Goal: Task Accomplishment & Management: Complete application form

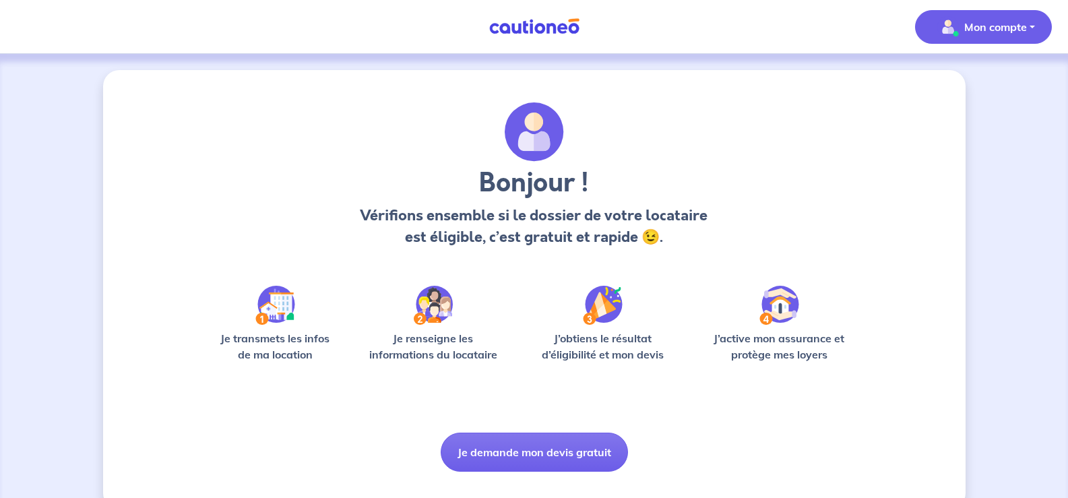
click at [980, 26] on p "Mon compte" at bounding box center [995, 27] width 63 height 16
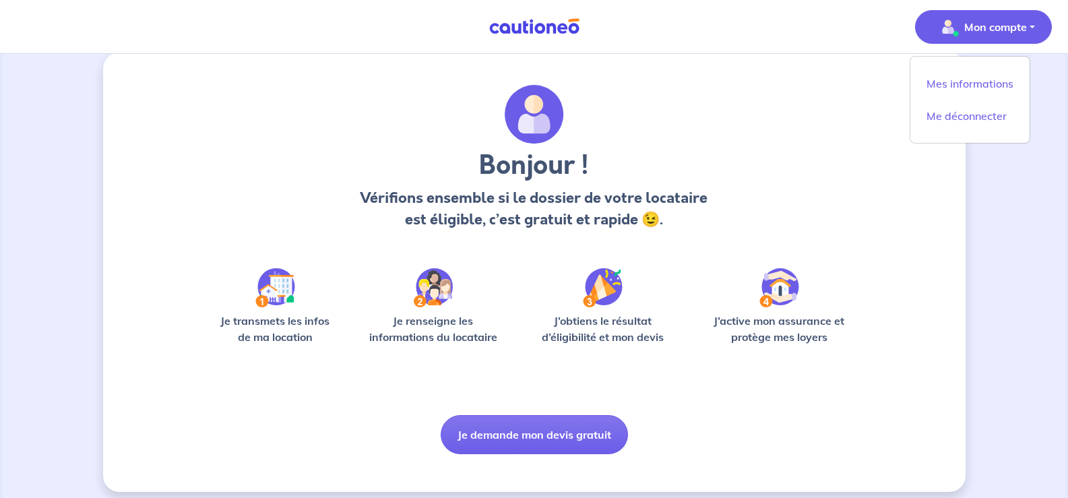
scroll to position [28, 0]
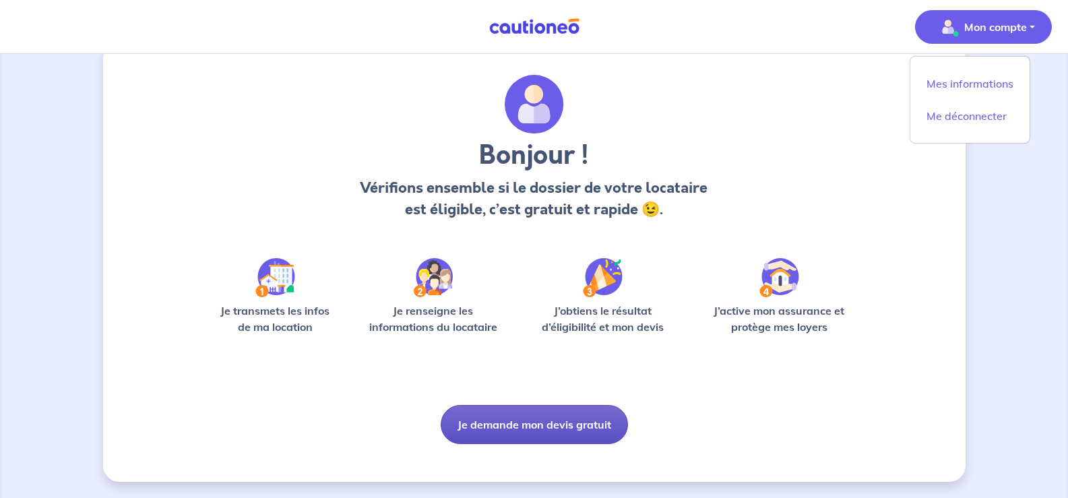
click at [523, 435] on button "Je demande mon devis gratuit" at bounding box center [534, 424] width 187 height 39
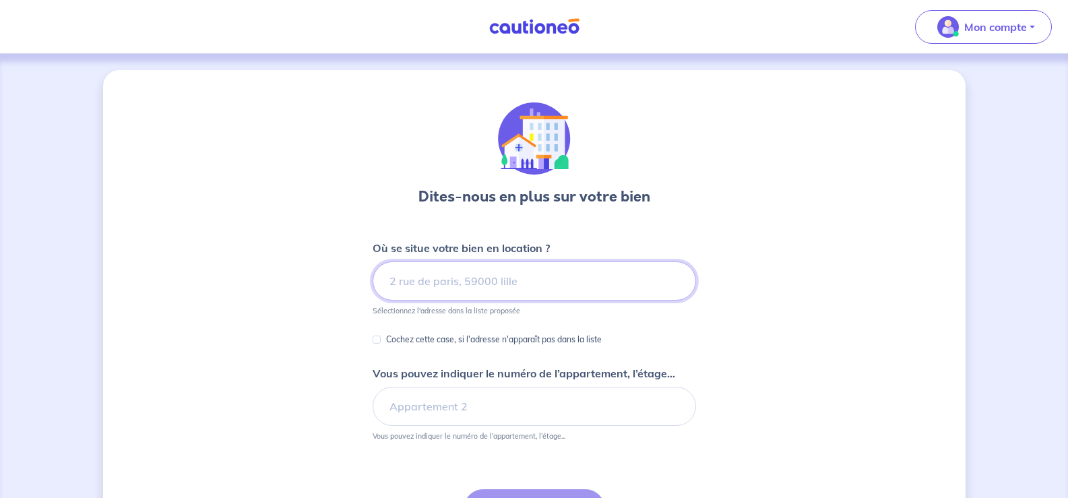
click at [457, 282] on input at bounding box center [534, 280] width 323 height 39
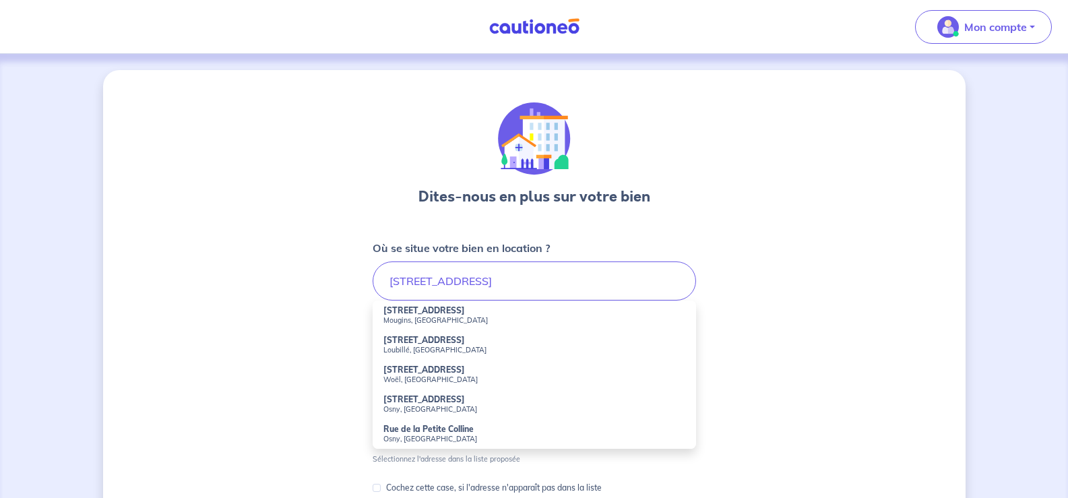
click at [443, 321] on small "Mougins, [GEOGRAPHIC_DATA]" at bounding box center [534, 319] width 302 height 9
type input "[STREET_ADDRESS]"
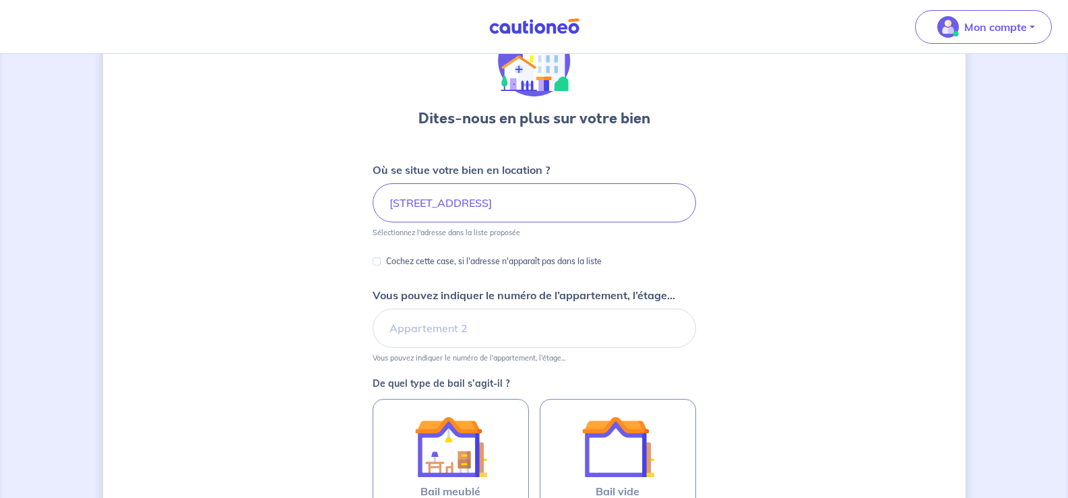
scroll to position [202, 0]
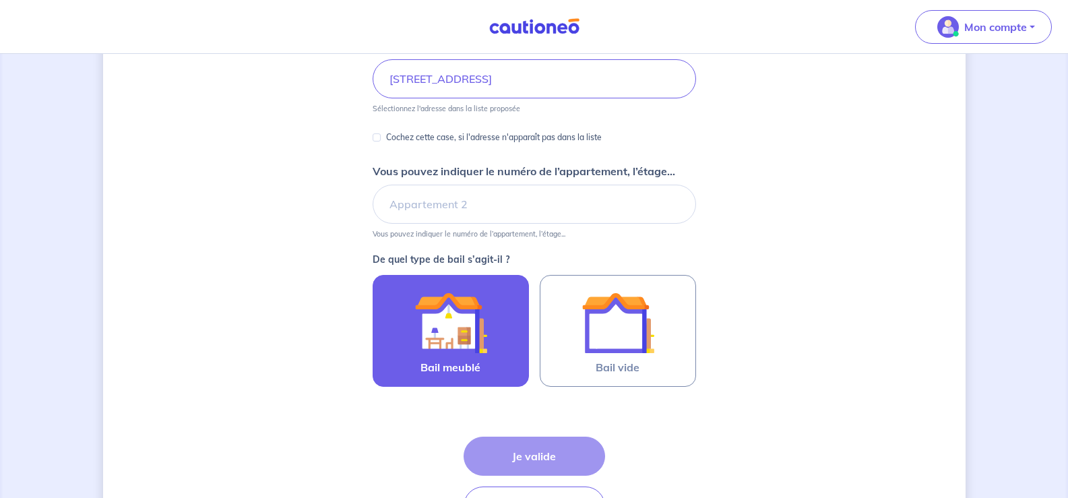
click at [451, 351] on img at bounding box center [450, 322] width 73 height 73
click at [0, 0] on input "Bail meublé" at bounding box center [0, 0] width 0 height 0
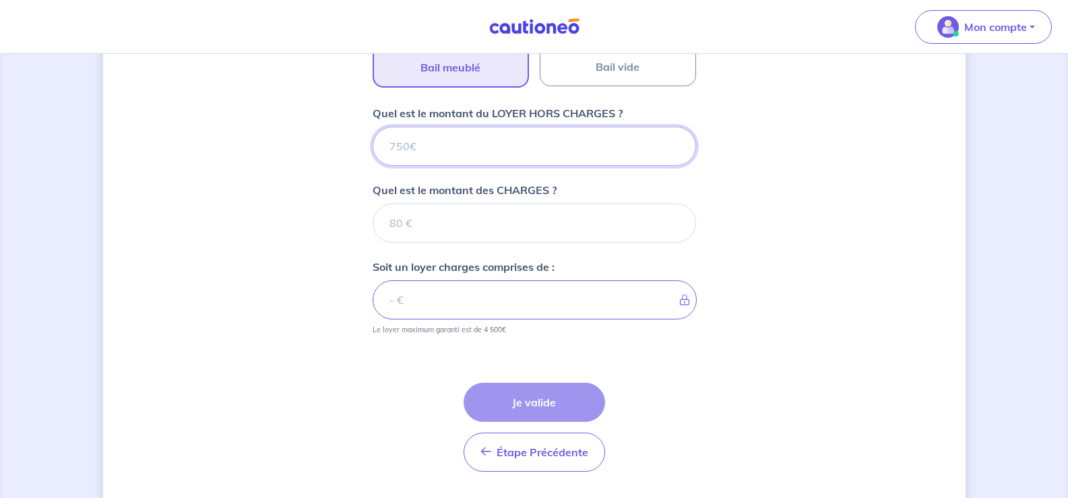
scroll to position [541, 0]
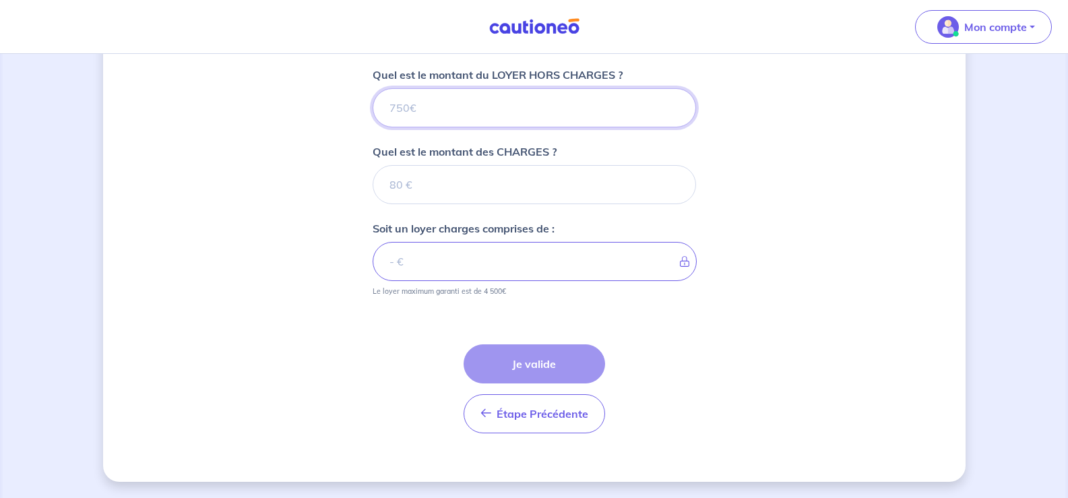
click at [423, 109] on input "Quel est le montant du LOYER HORS CHARGES ?" at bounding box center [534, 107] width 323 height 39
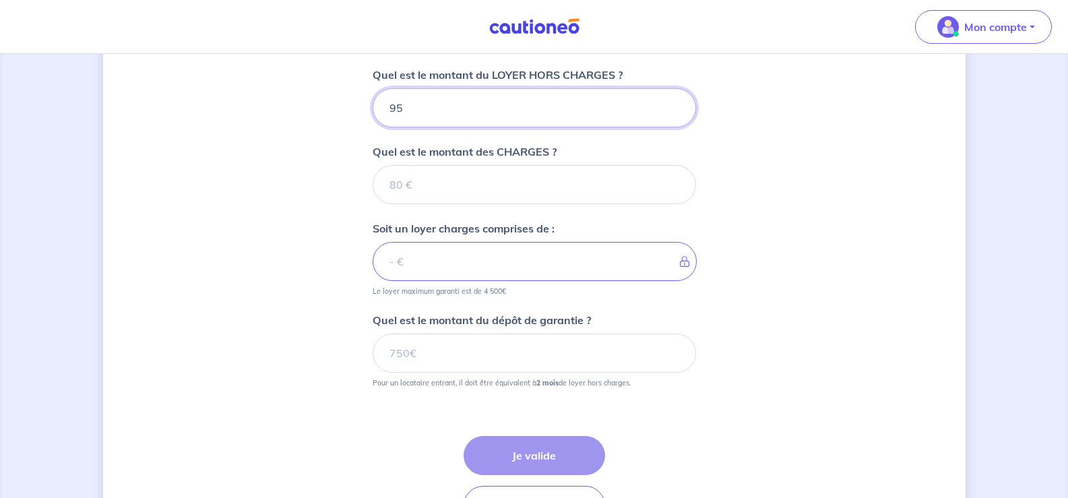
type input "950"
type input "15"
type input "951"
type input "150"
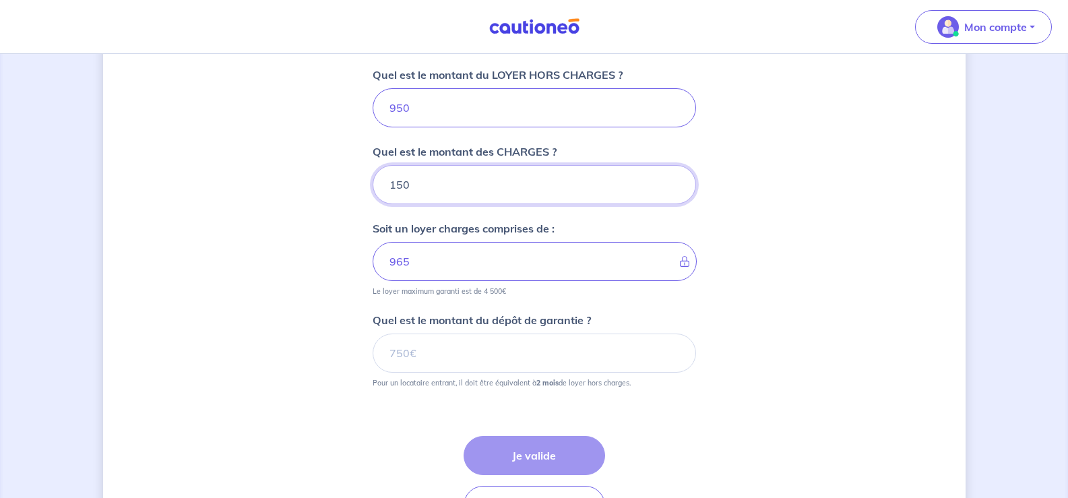
type input "1100"
type input "150"
click at [409, 345] on input "Quel est le montant du dépôt de garantie ?" at bounding box center [534, 353] width 323 height 39
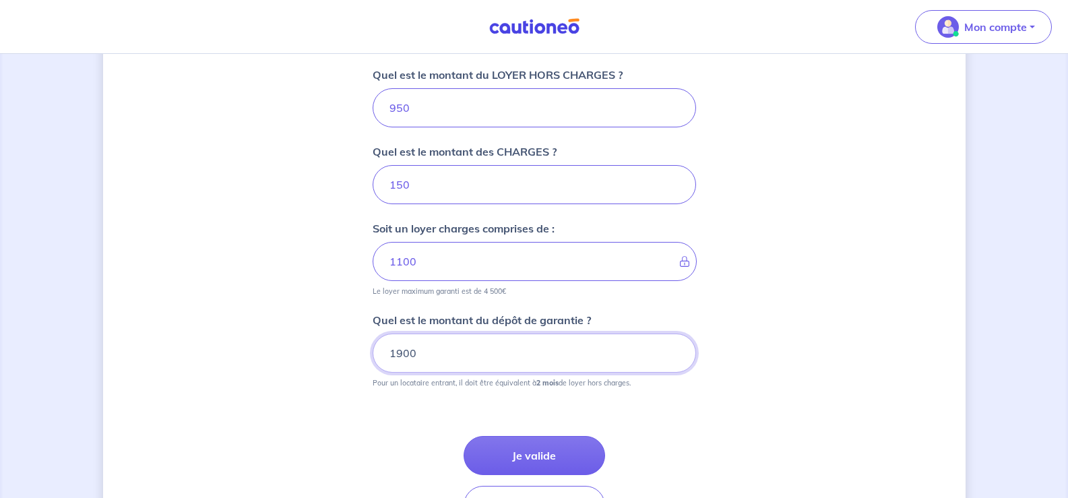
type input "1900"
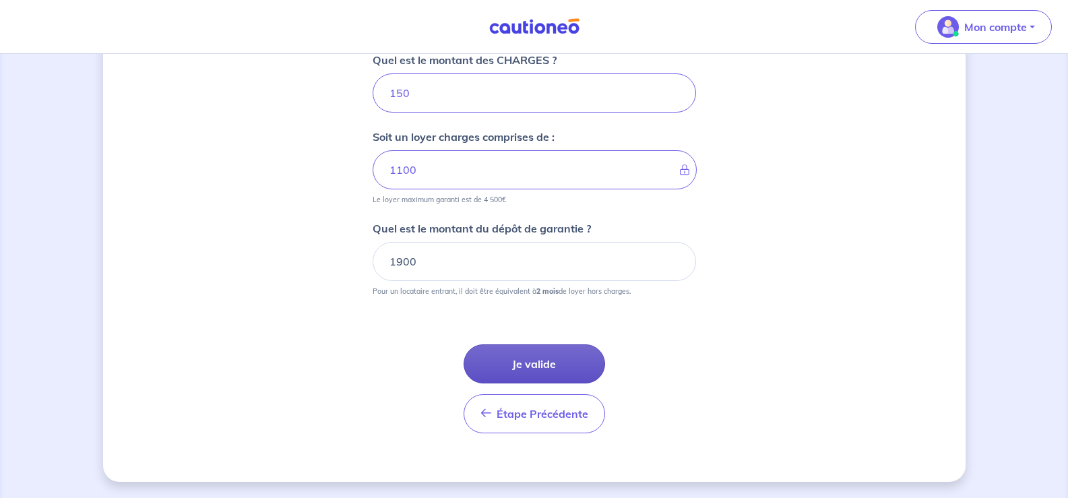
click at [508, 349] on button "Je valide" at bounding box center [534, 363] width 141 height 39
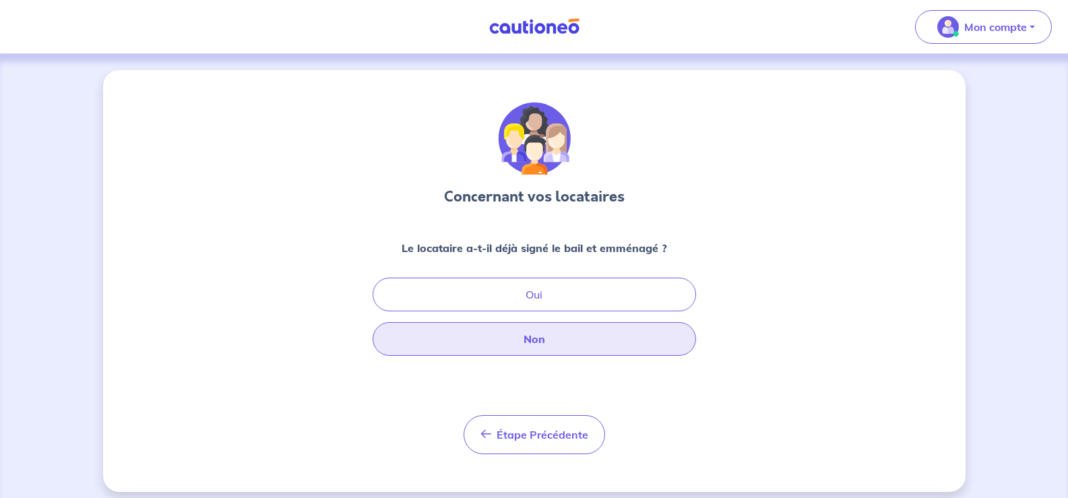
click at [531, 332] on button "Non" at bounding box center [534, 339] width 323 height 34
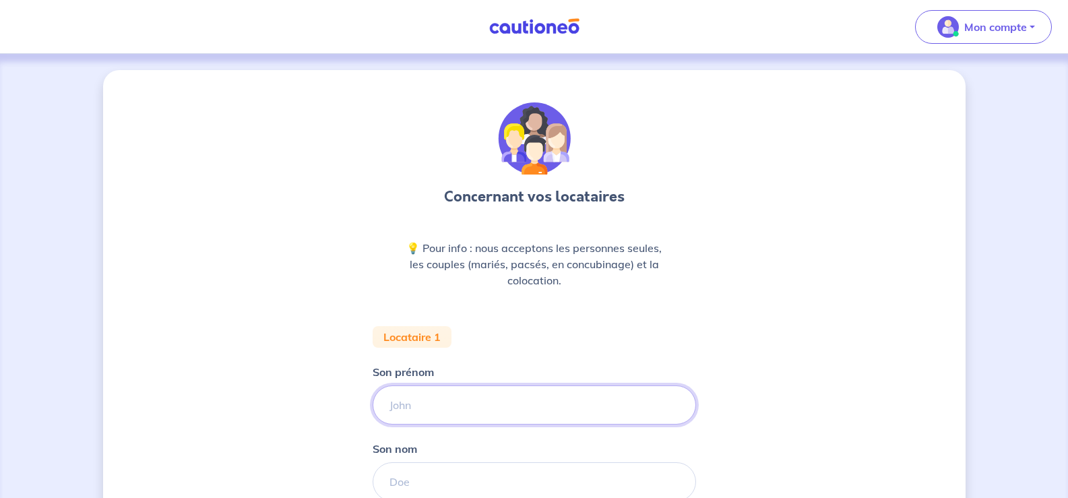
click at [425, 402] on input "Son prénom" at bounding box center [534, 404] width 323 height 39
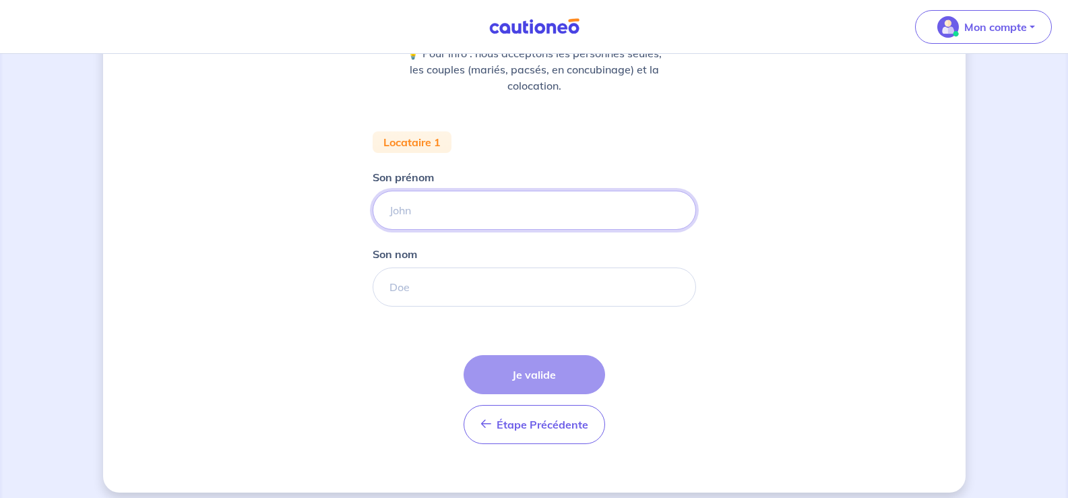
scroll to position [202, 0]
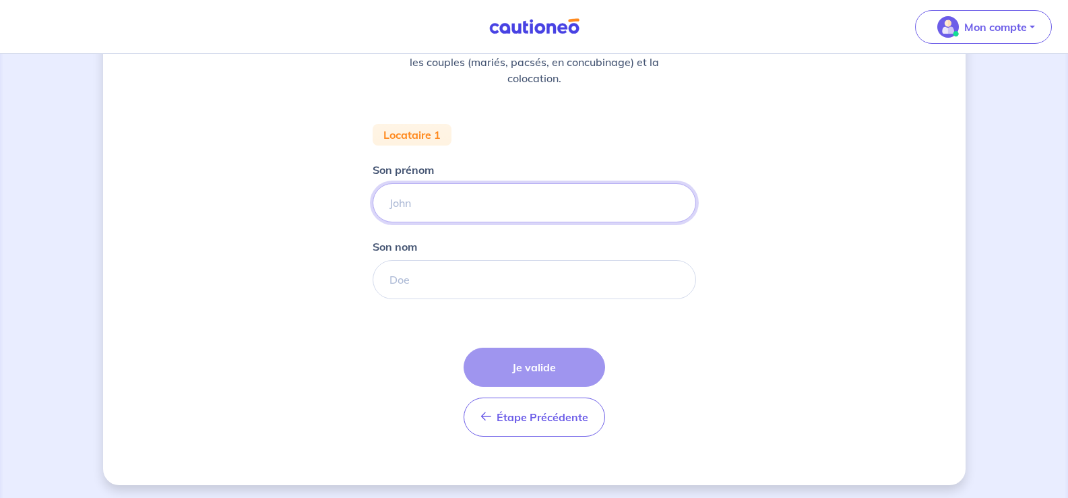
click at [418, 203] on input "Son prénom" at bounding box center [534, 202] width 323 height 39
type input "Maxence"
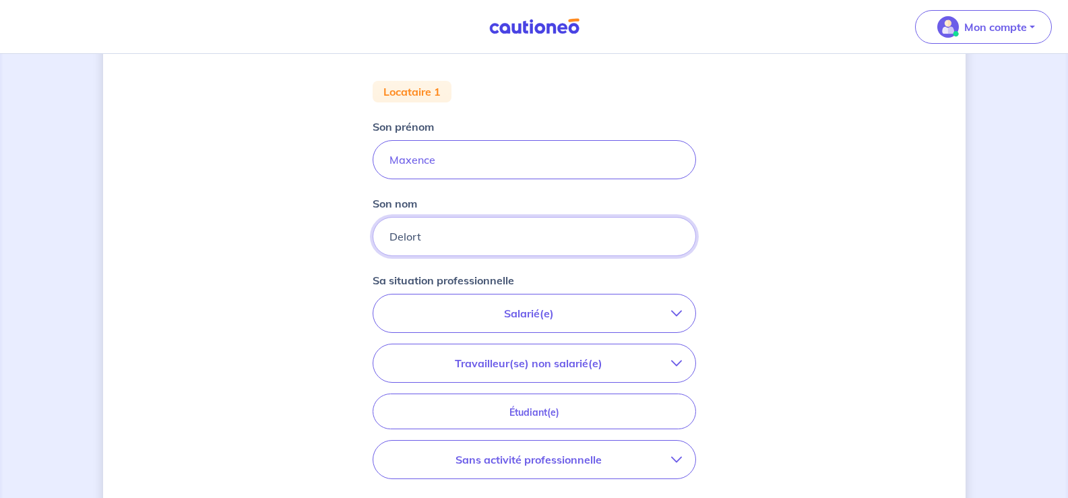
scroll to position [270, 0]
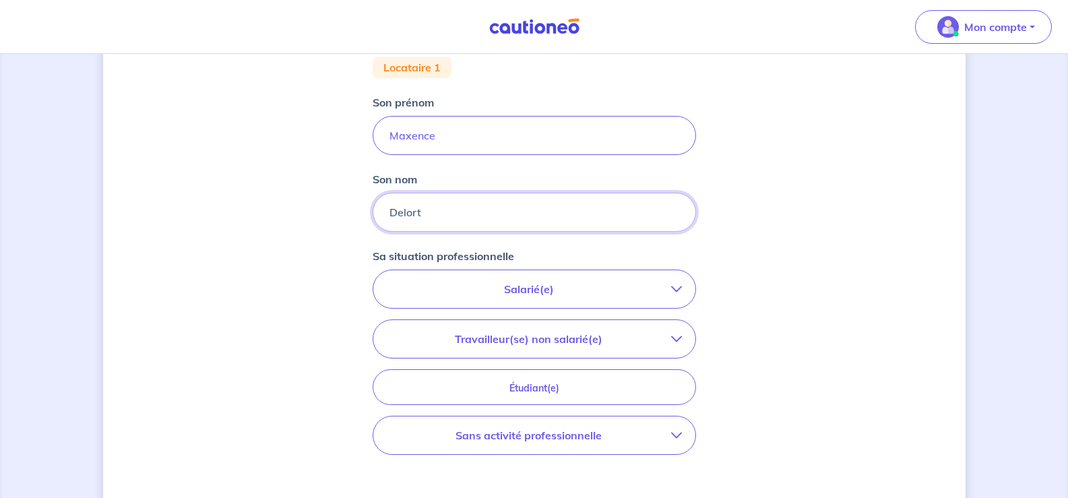
type input "Delort"
click at [497, 342] on p "Travailleur(se) non salarié(e)" at bounding box center [529, 339] width 284 height 16
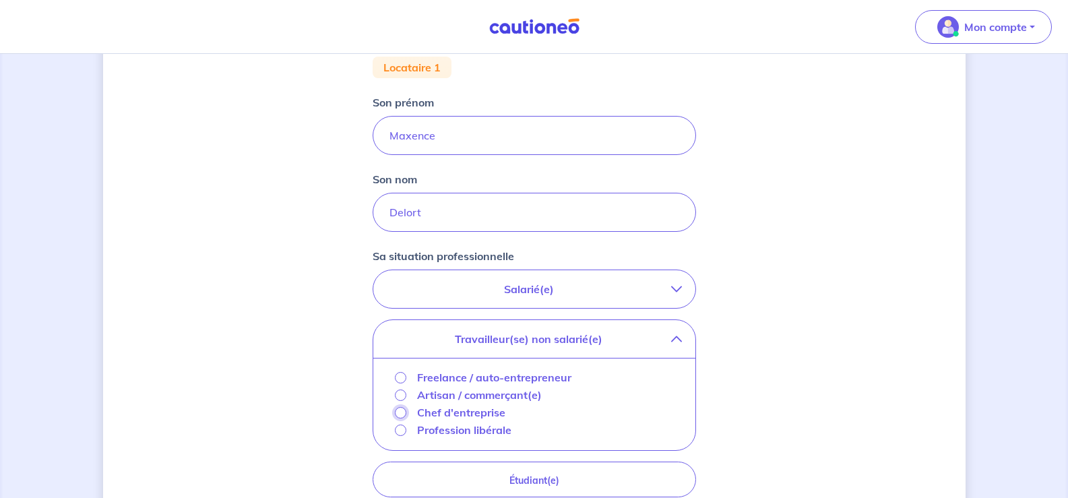
click at [402, 411] on input "Chef d'entreprise" at bounding box center [400, 412] width 11 height 11
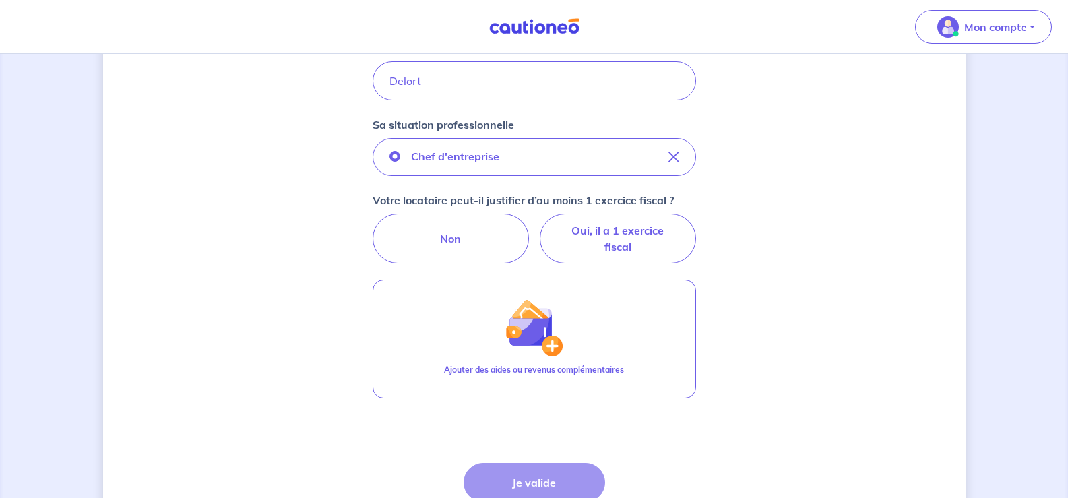
scroll to position [404, 0]
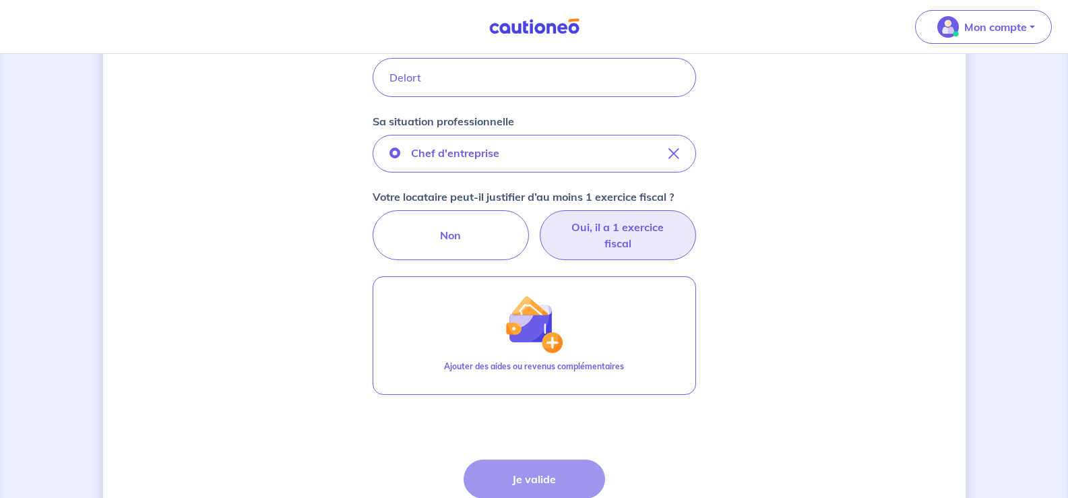
click at [599, 227] on label "Oui, il a 1 exercice fiscal" at bounding box center [618, 235] width 156 height 50
click at [538, 219] on input "Oui, il a 1 exercice fiscal" at bounding box center [534, 214] width 9 height 9
radio input "true"
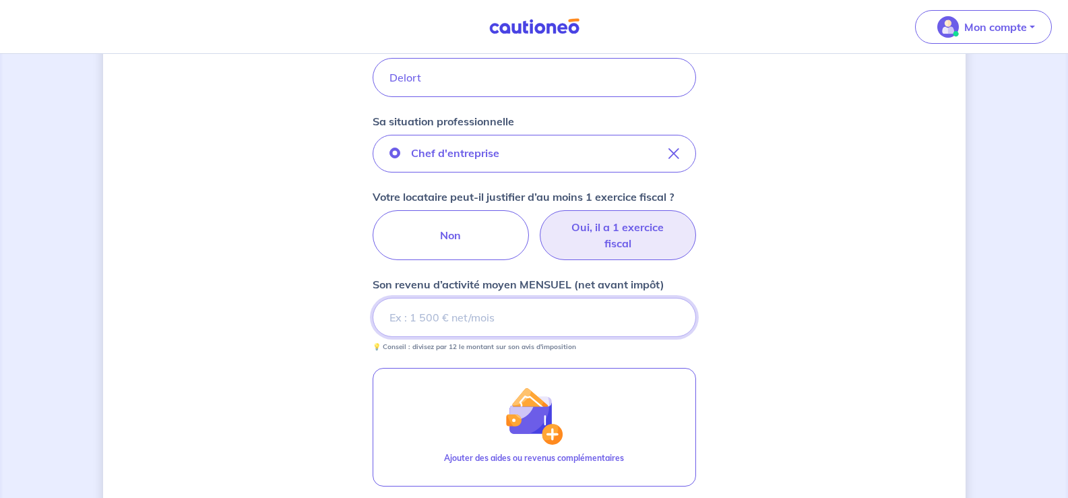
click at [396, 311] on input "Son revenu d’activité moyen MENSUEL (net avant impôt)" at bounding box center [534, 317] width 323 height 39
click at [492, 319] on input "Son revenu d’activité moyen MENSUEL (net avant impôt)" at bounding box center [534, 317] width 323 height 39
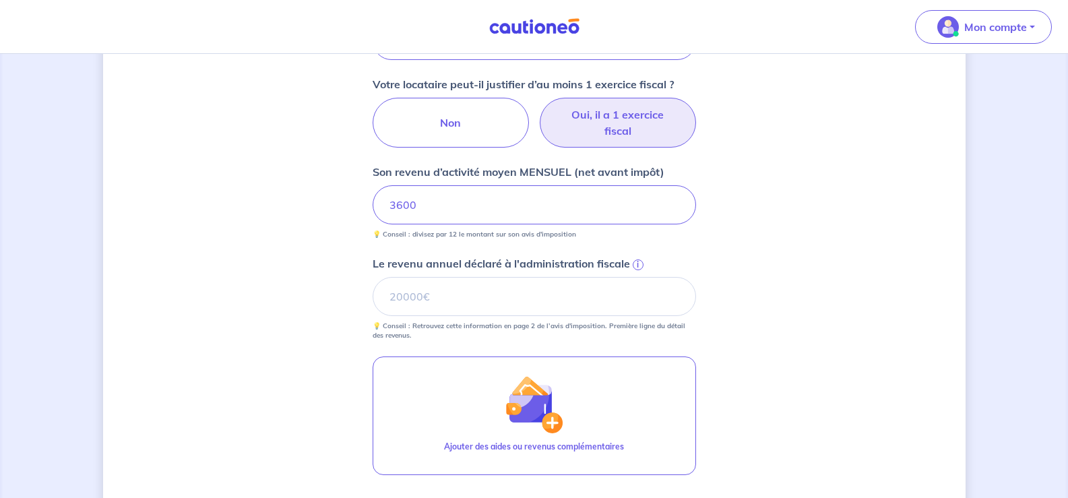
scroll to position [539, 0]
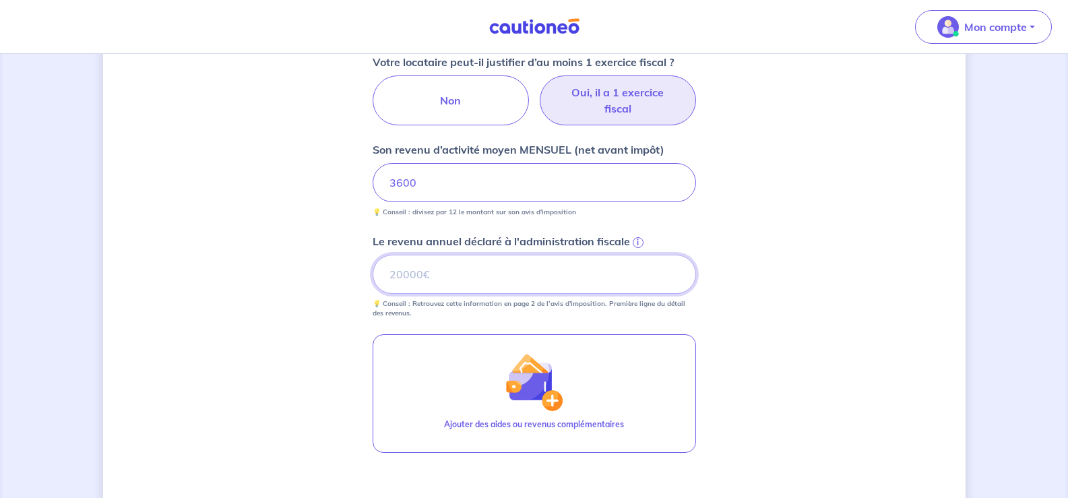
click at [619, 274] on input "Le revenu annuel déclaré à l'administration fiscale i" at bounding box center [534, 274] width 323 height 39
type input "44120"
click at [319, 309] on div "Concernant vos locataires 💡 Pour info : nous acceptons les personnes seules, le…" at bounding box center [534, 93] width 862 height 1124
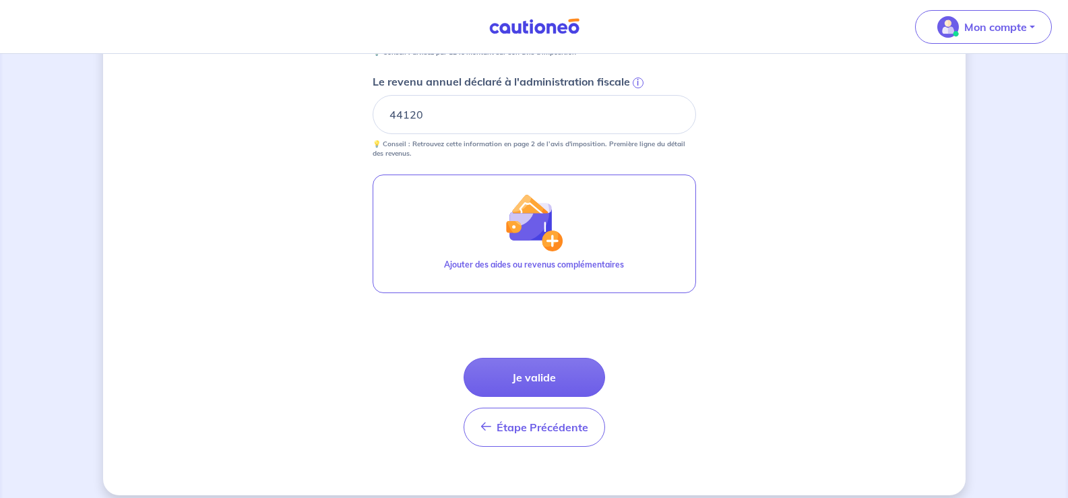
scroll to position [712, 0]
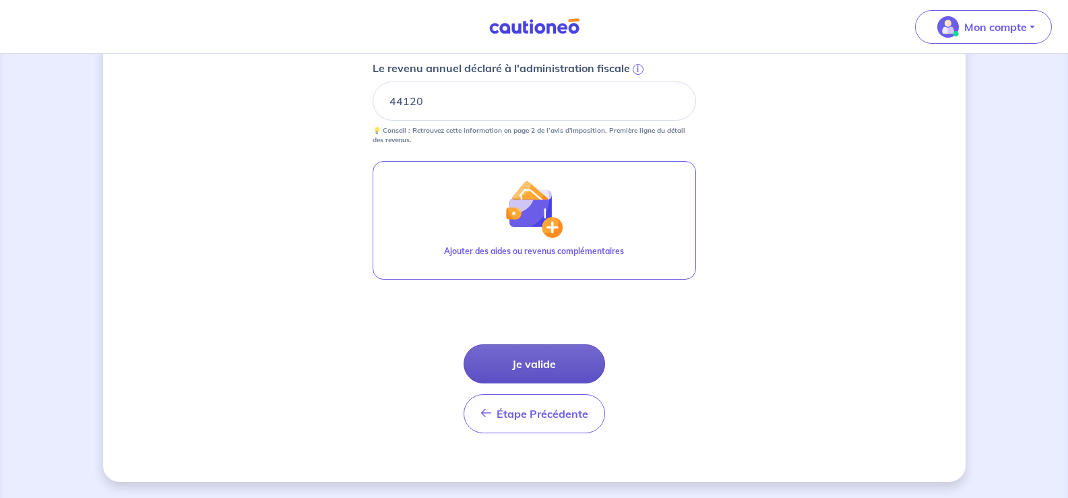
click at [573, 369] on button "Je valide" at bounding box center [534, 363] width 141 height 39
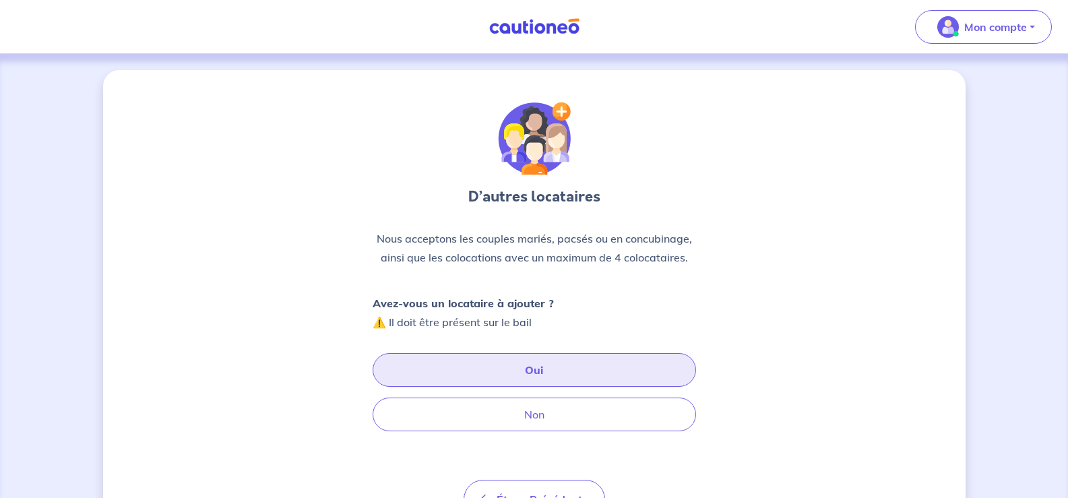
click at [414, 365] on button "Oui" at bounding box center [534, 370] width 323 height 34
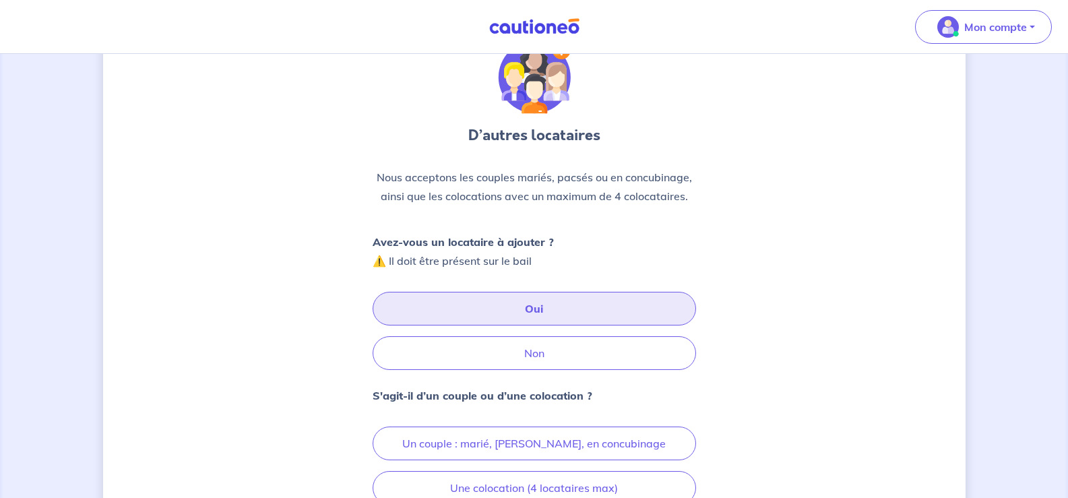
scroll to position [135, 0]
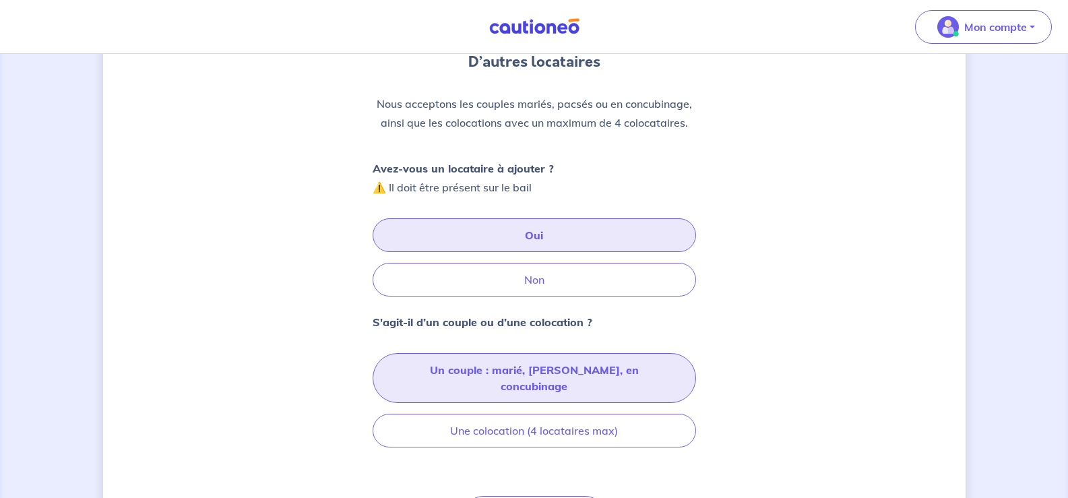
click at [396, 369] on button "Un couple : marié, [PERSON_NAME], en concubinage" at bounding box center [534, 378] width 323 height 50
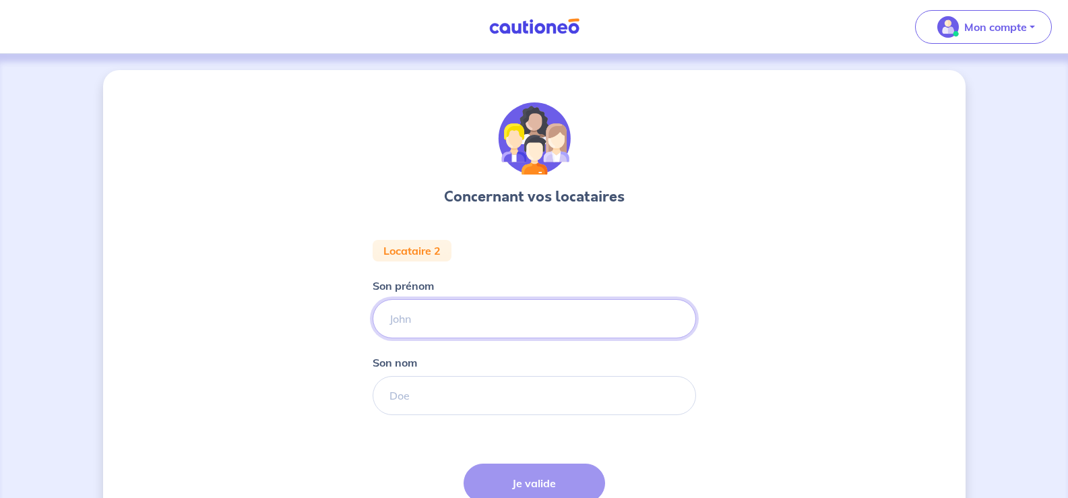
click at [430, 327] on input "Son prénom" at bounding box center [534, 318] width 323 height 39
click at [474, 319] on input "Son prénom" at bounding box center [534, 318] width 323 height 39
type input "[PERSON_NAME]"
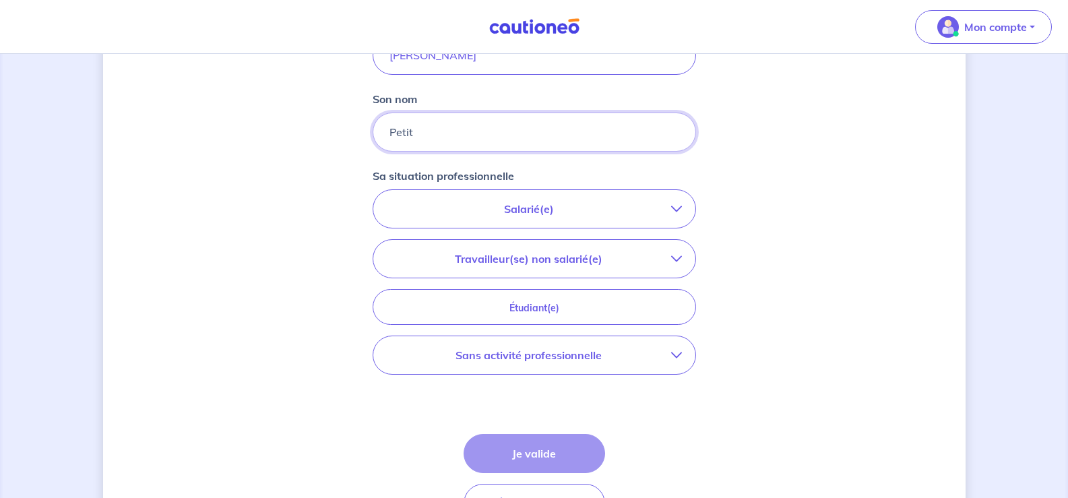
scroll to position [270, 0]
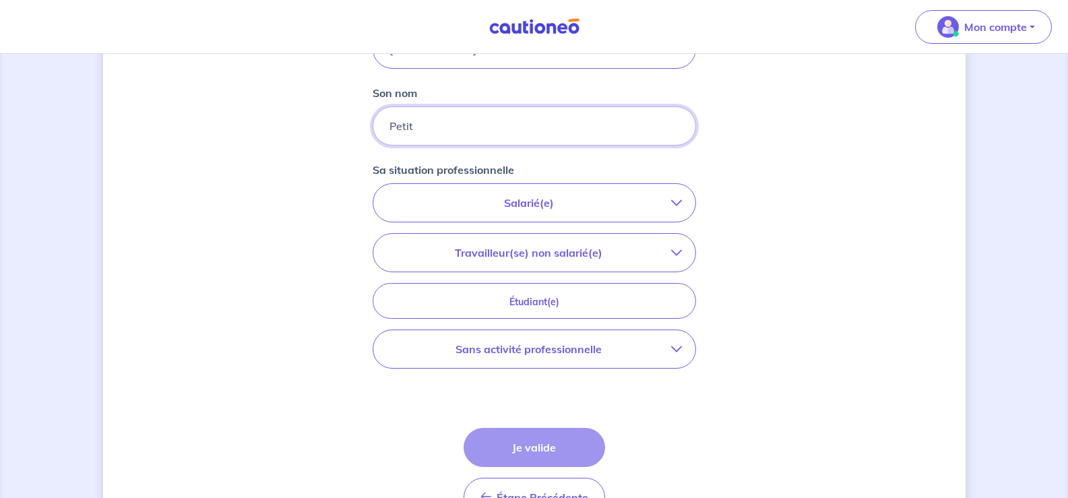
type input "Petit"
click at [529, 204] on p "Salarié(e)" at bounding box center [529, 203] width 284 height 16
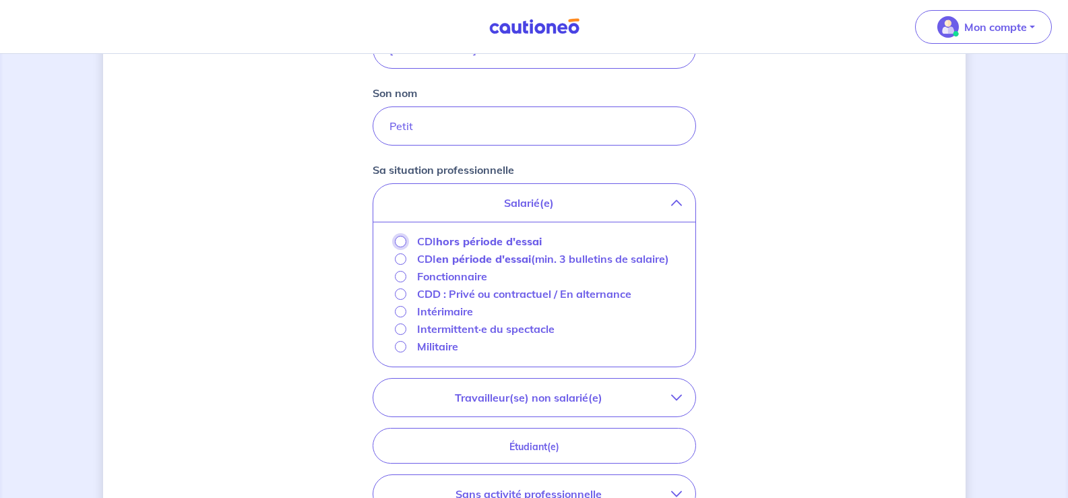
click at [401, 241] on input "CDI hors période d'essai" at bounding box center [400, 241] width 11 height 11
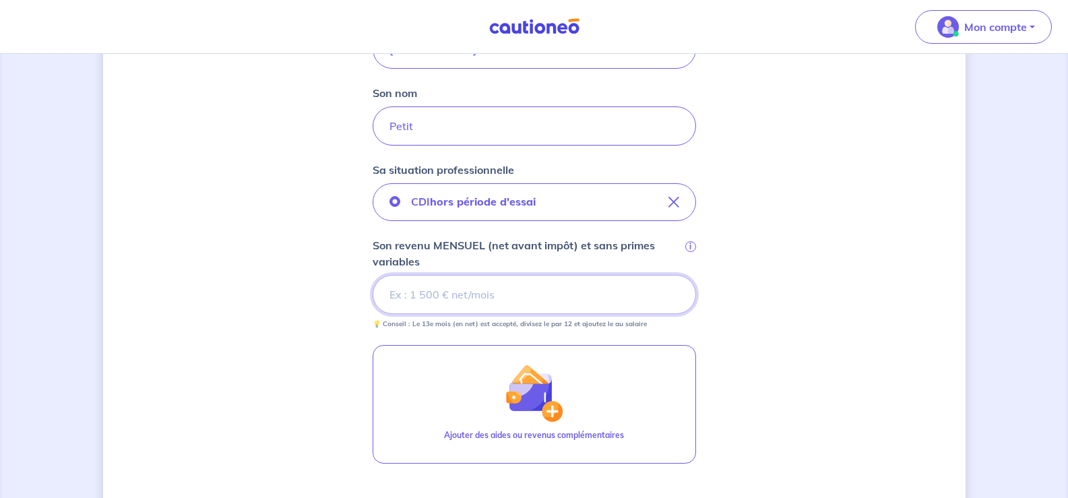
click at [501, 296] on input "Son revenu MENSUEL (net avant impôt) et sans primes variables i" at bounding box center [534, 294] width 323 height 39
